Goal: Task Accomplishment & Management: Complete application form

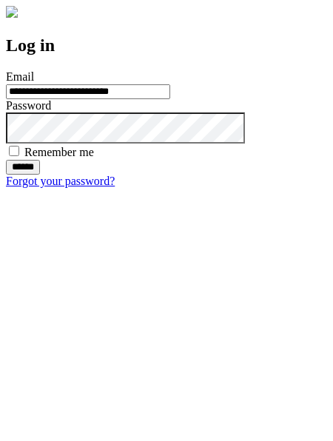
type input "**********"
click at [40, 175] on input "******" at bounding box center [23, 167] width 34 height 15
type input "**********"
click at [40, 175] on input "******" at bounding box center [23, 167] width 34 height 15
